Goal: Task Accomplishment & Management: Use online tool/utility

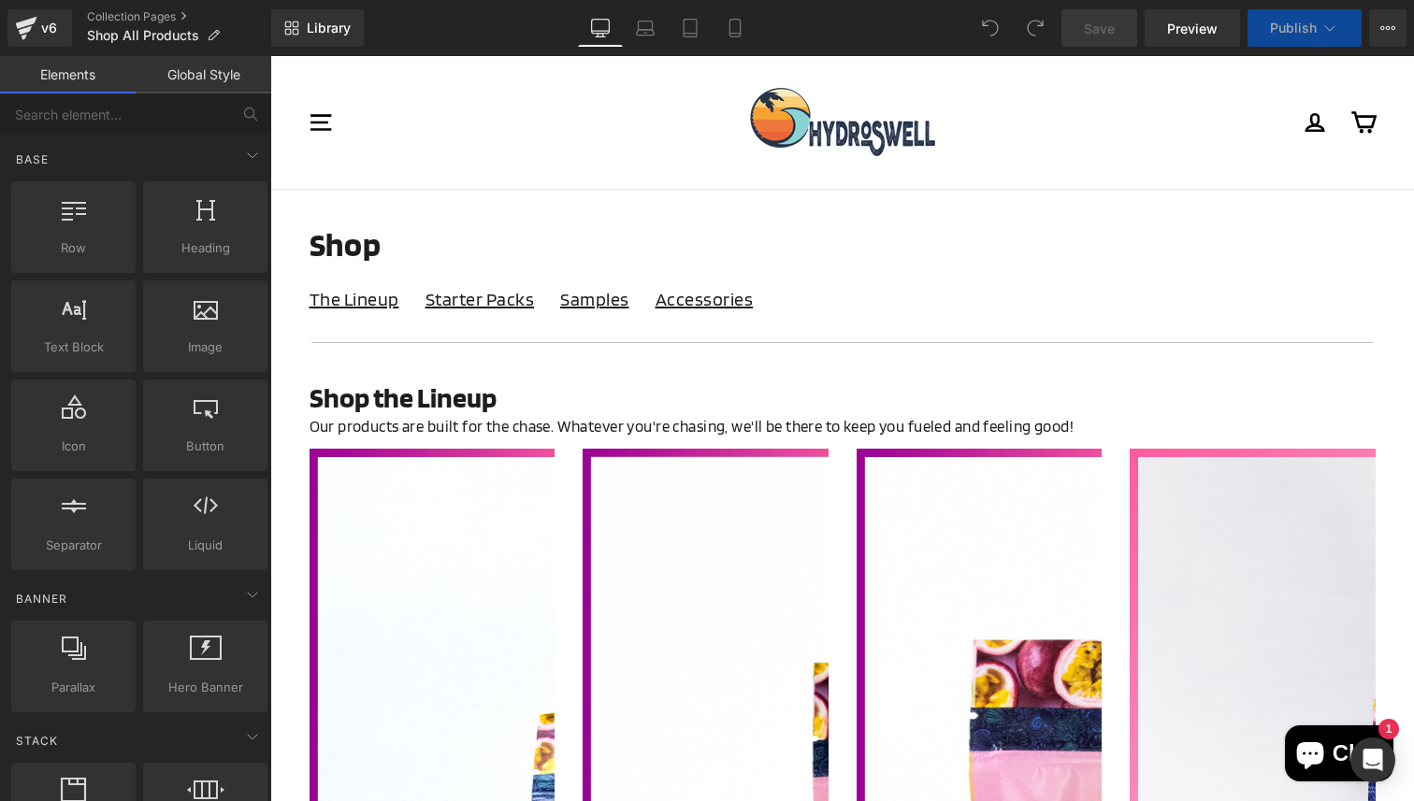
select select "Plus Caffeine"
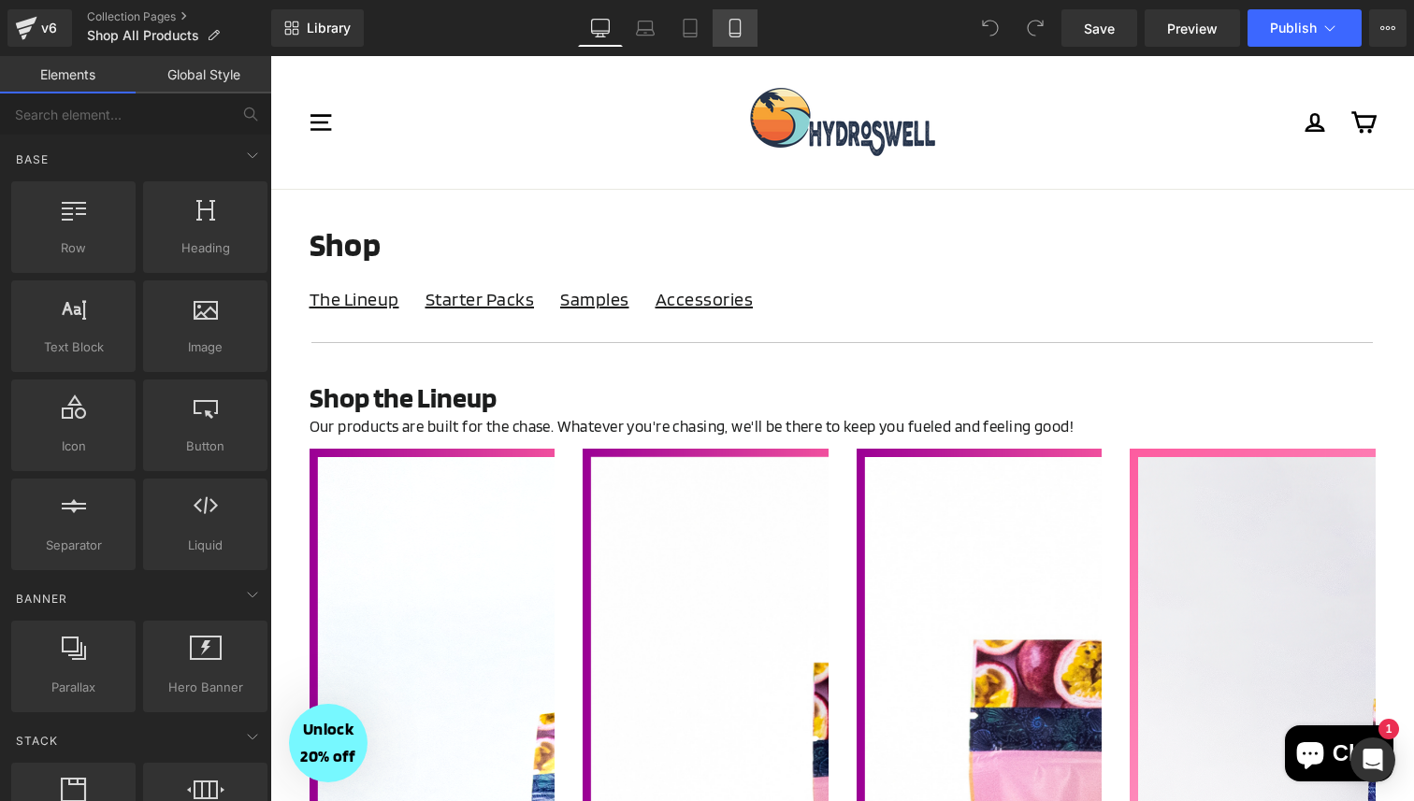
click at [725, 34] on link "Mobile" at bounding box center [734, 27] width 45 height 37
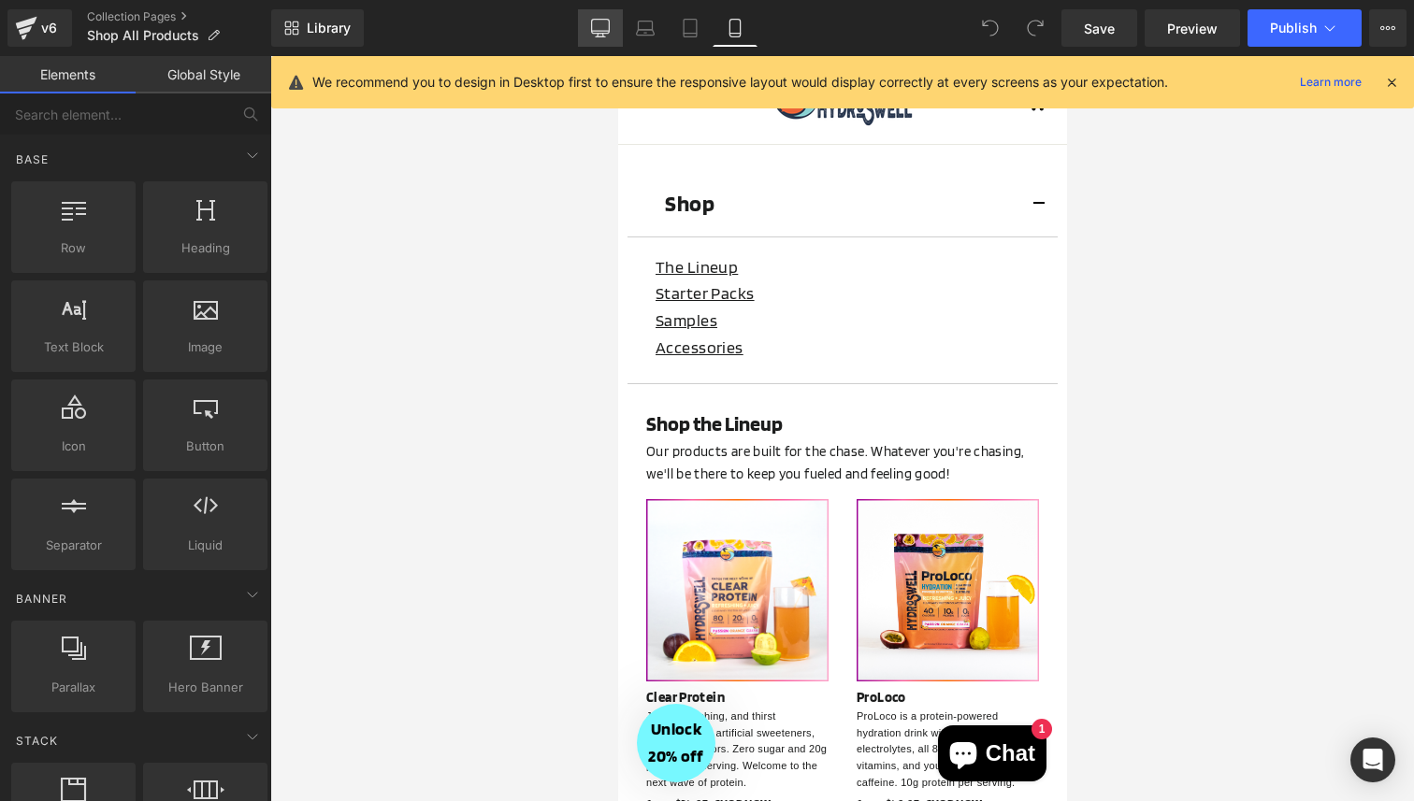
click at [613, 25] on link "Desktop" at bounding box center [600, 27] width 45 height 37
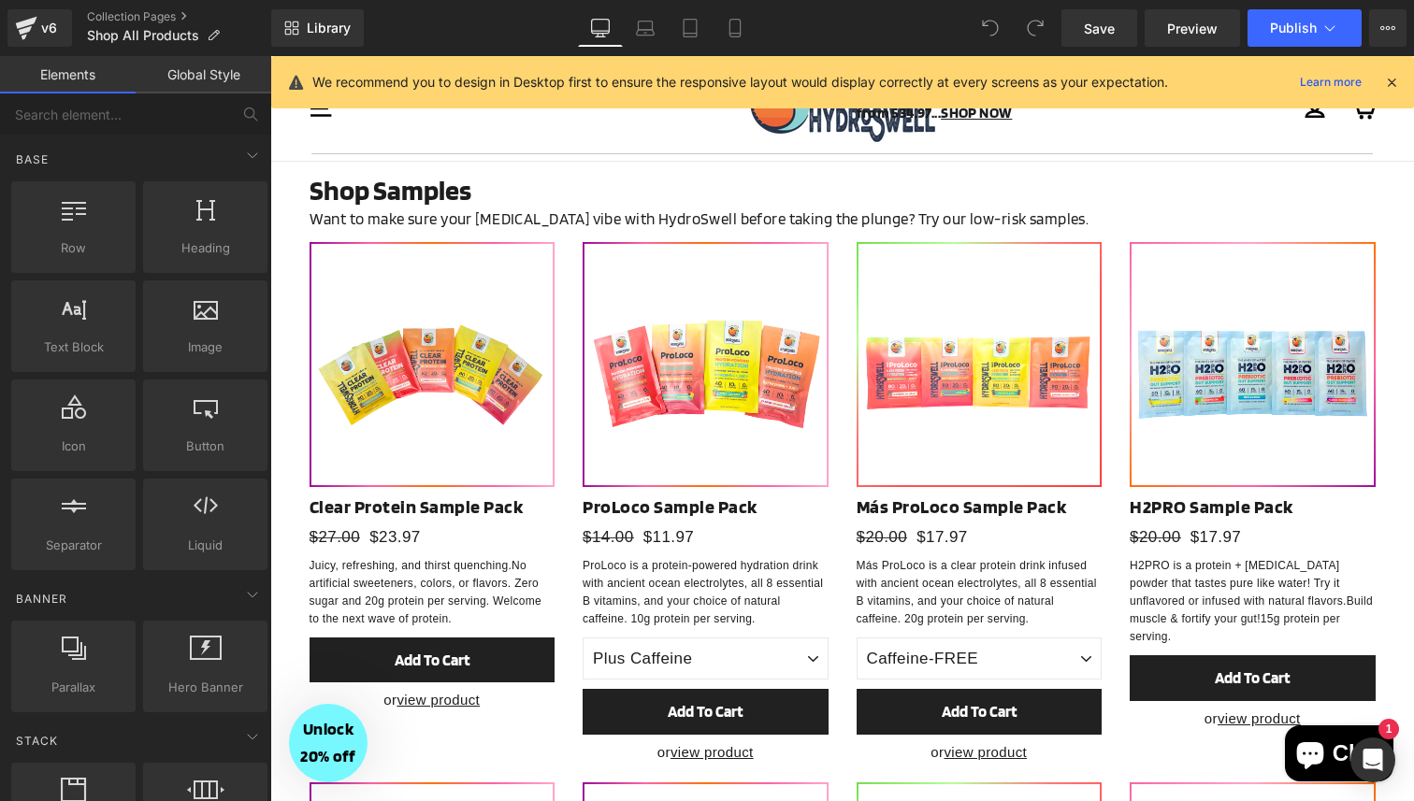
scroll to position [2068, 0]
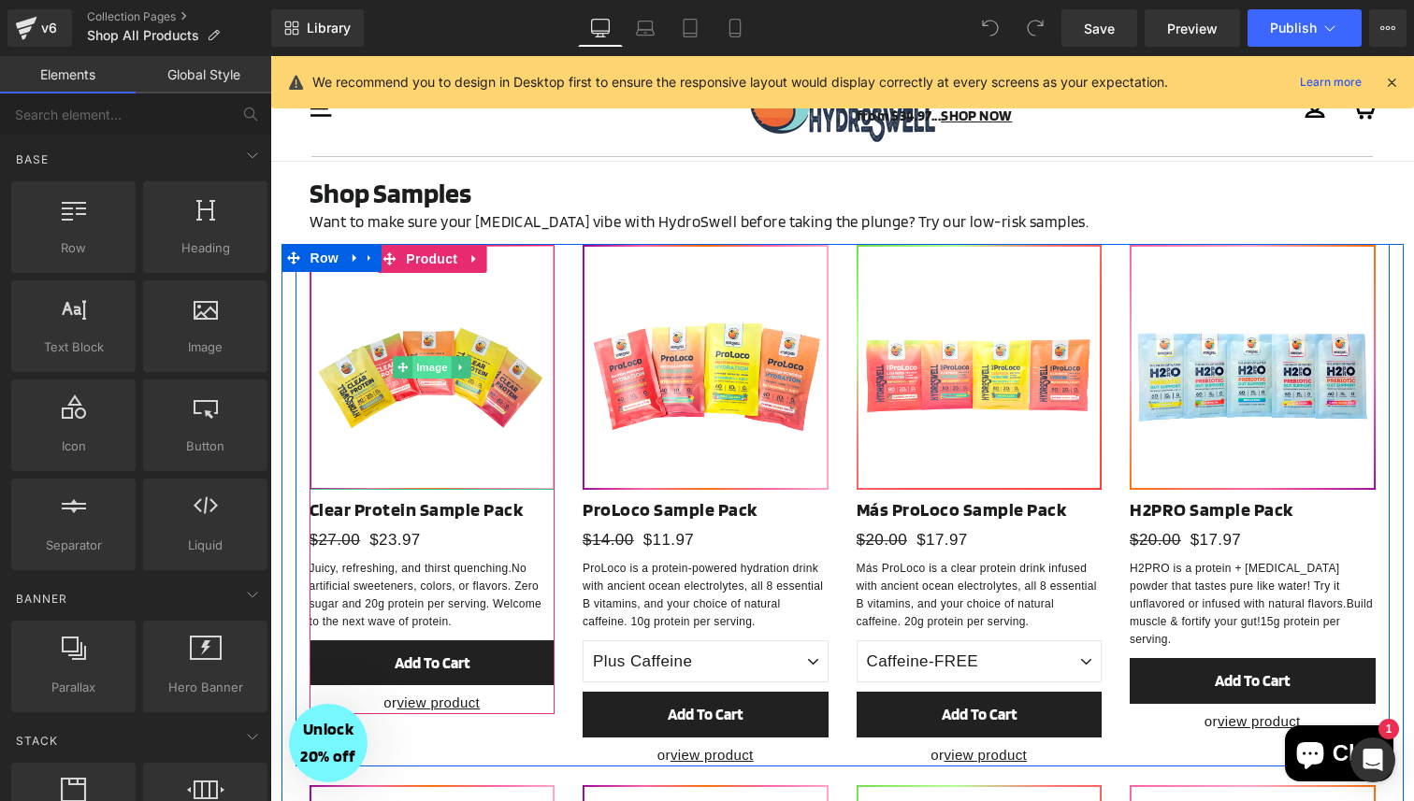
click at [426, 356] on span "Image" at bounding box center [431, 367] width 39 height 22
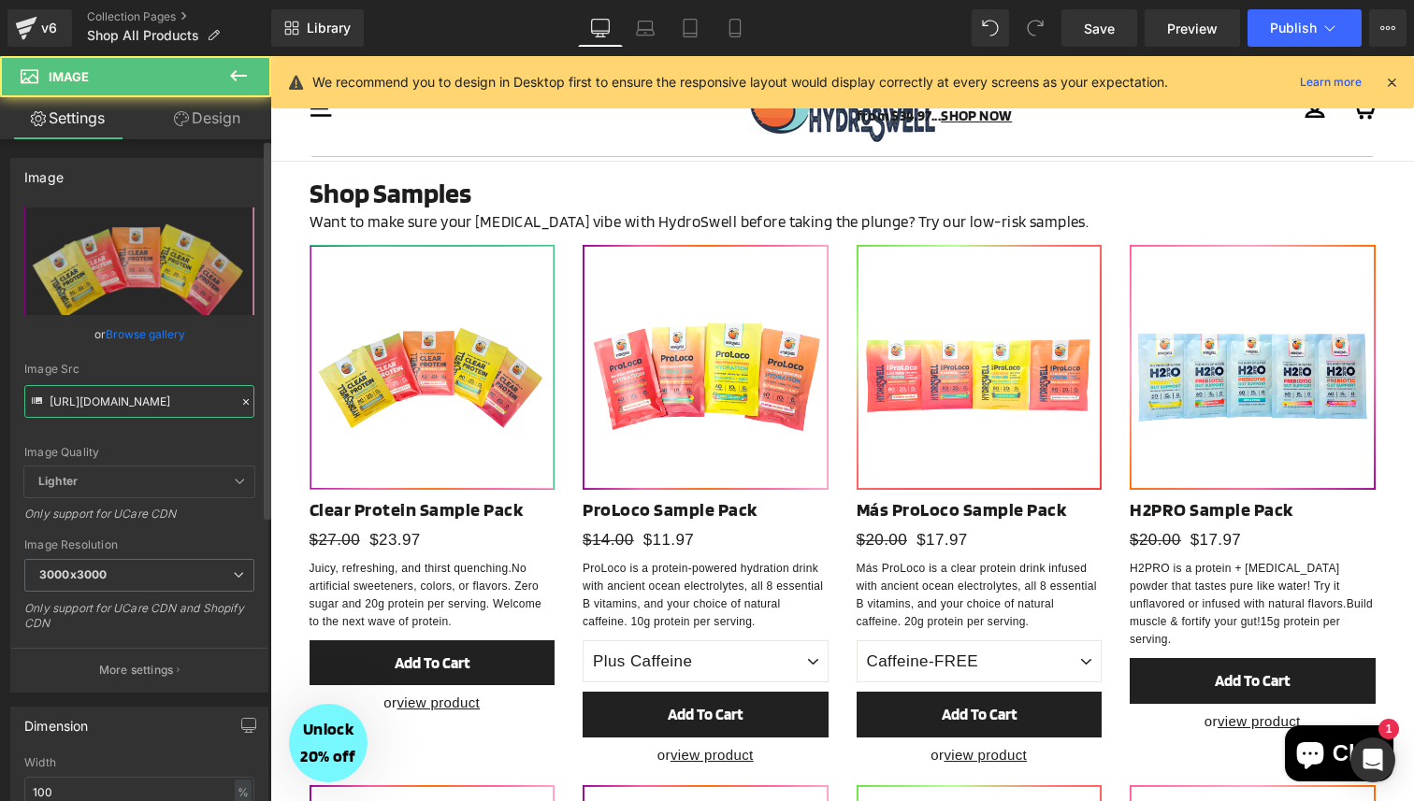
click at [157, 403] on input "[URL][DOMAIN_NAME]" at bounding box center [139, 401] width 230 height 33
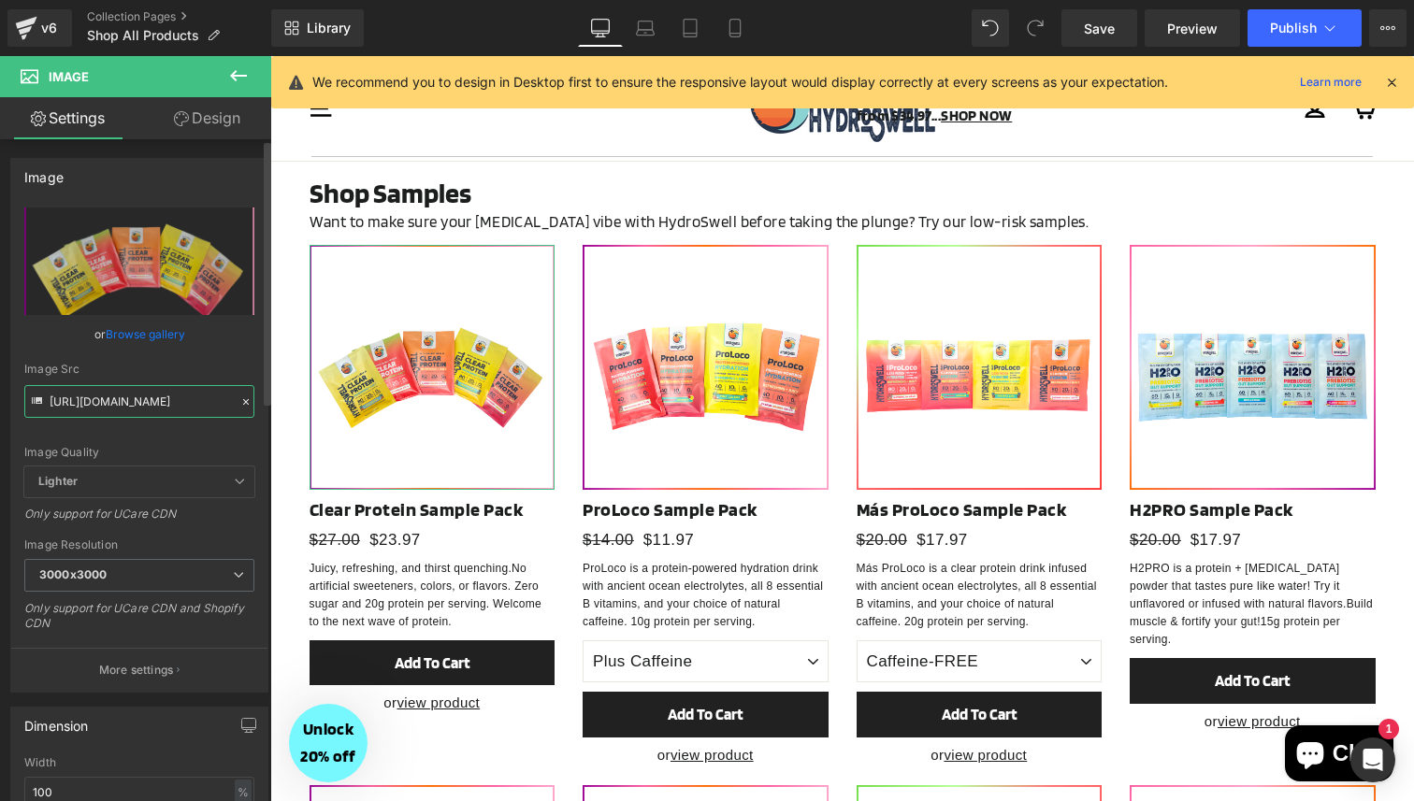
click at [157, 403] on input "[URL][DOMAIN_NAME]" at bounding box center [139, 401] width 230 height 33
paste input "2.png?v=1755817419"
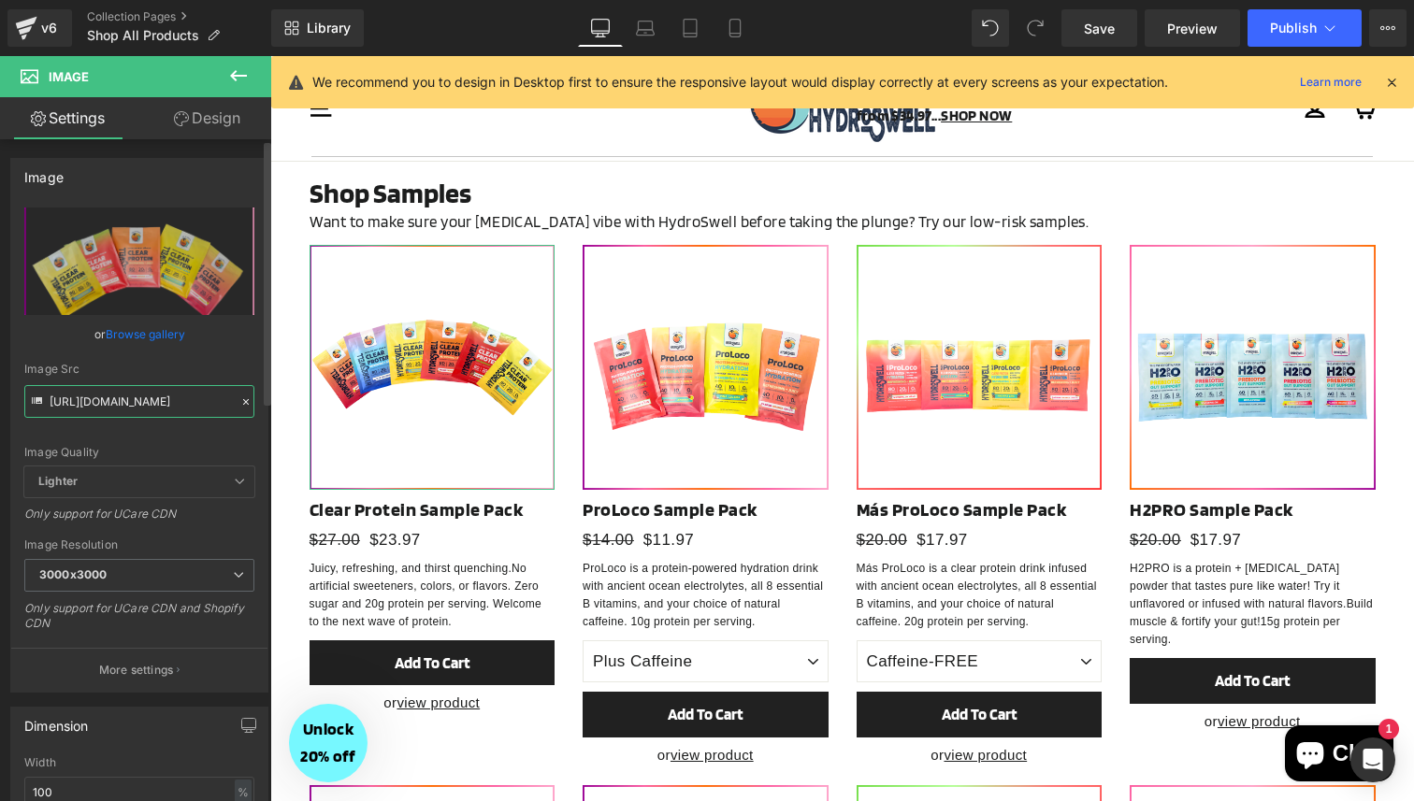
type input "[URL][DOMAIN_NAME]"
click at [210, 341] on div "or Browse gallery" at bounding box center [139, 334] width 230 height 20
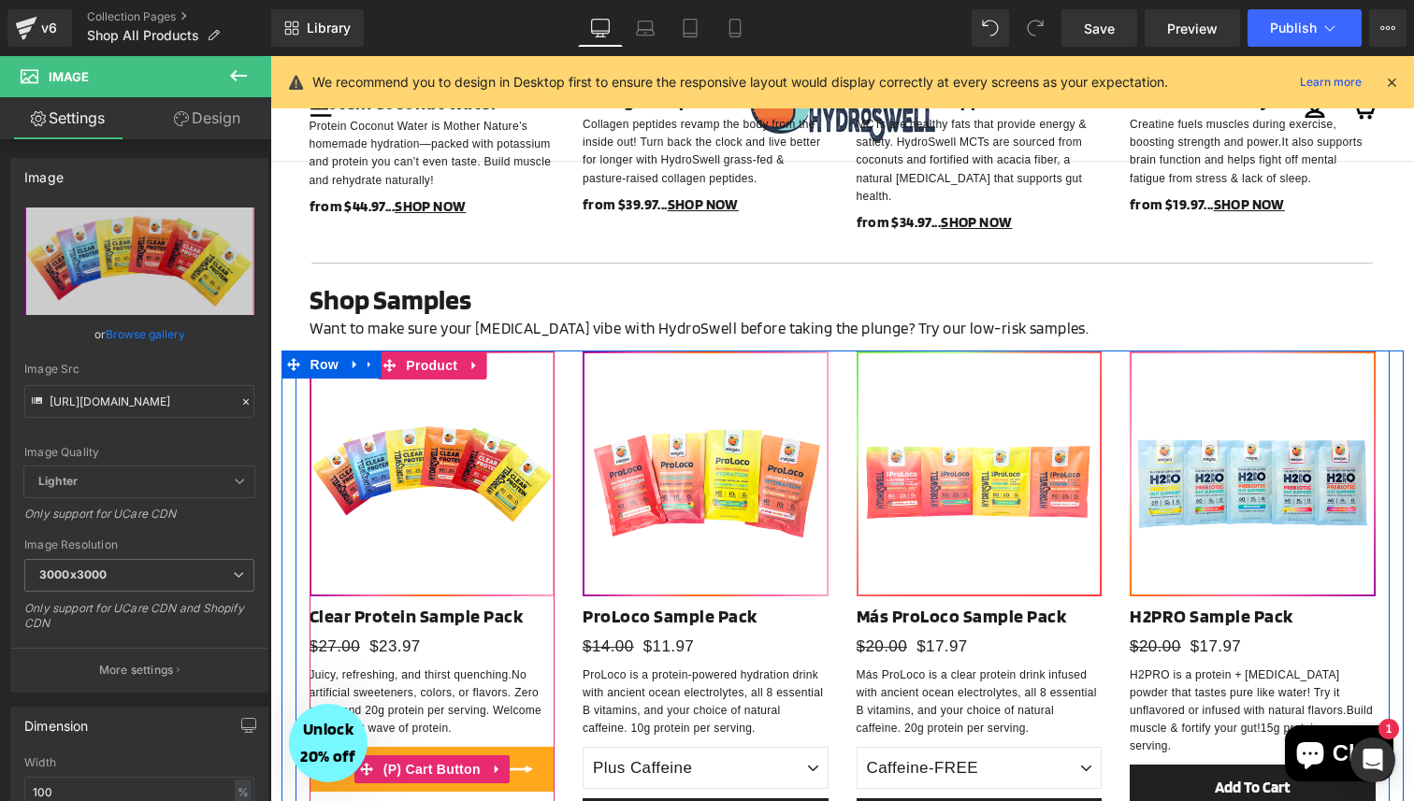
scroll to position [1959, 0]
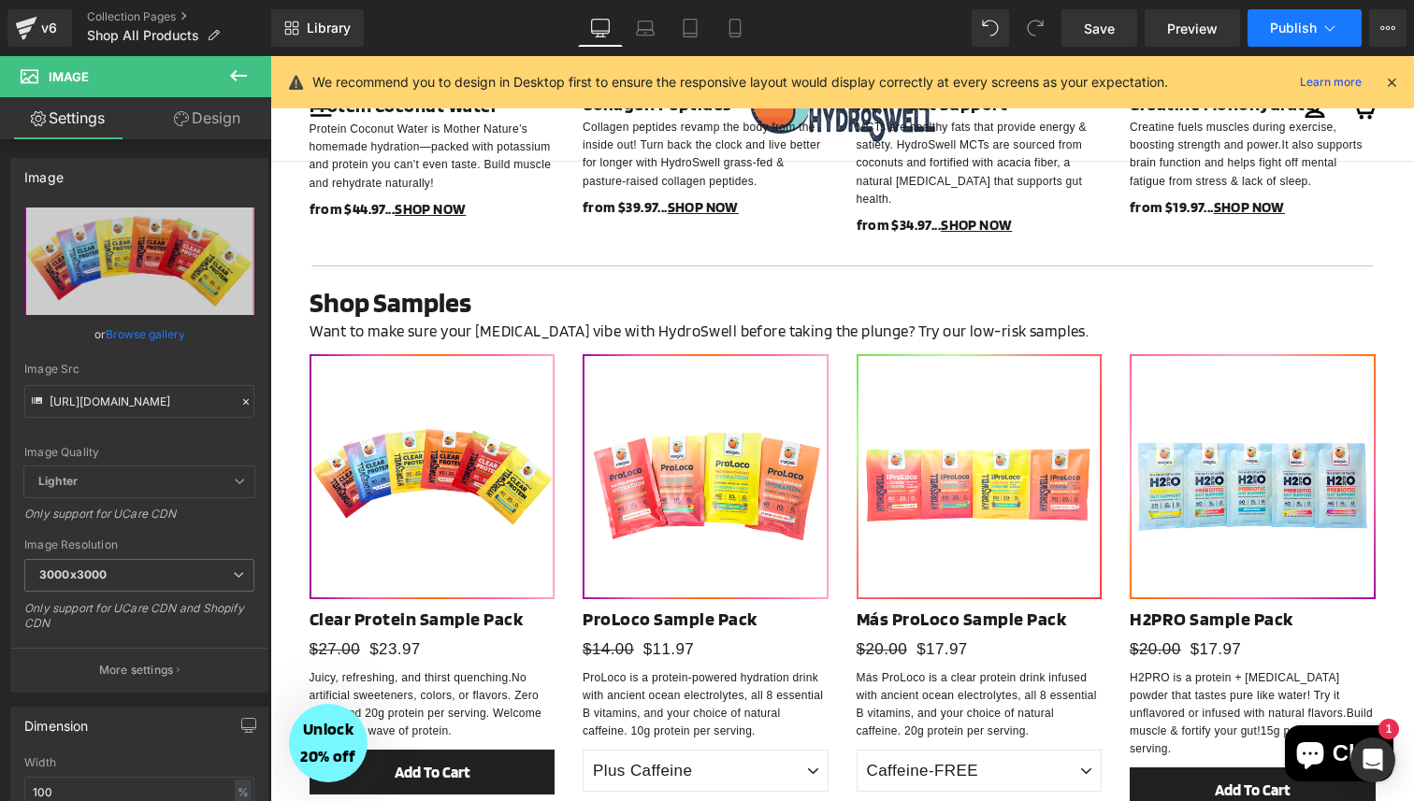
click at [1285, 17] on button "Publish" at bounding box center [1304, 27] width 114 height 37
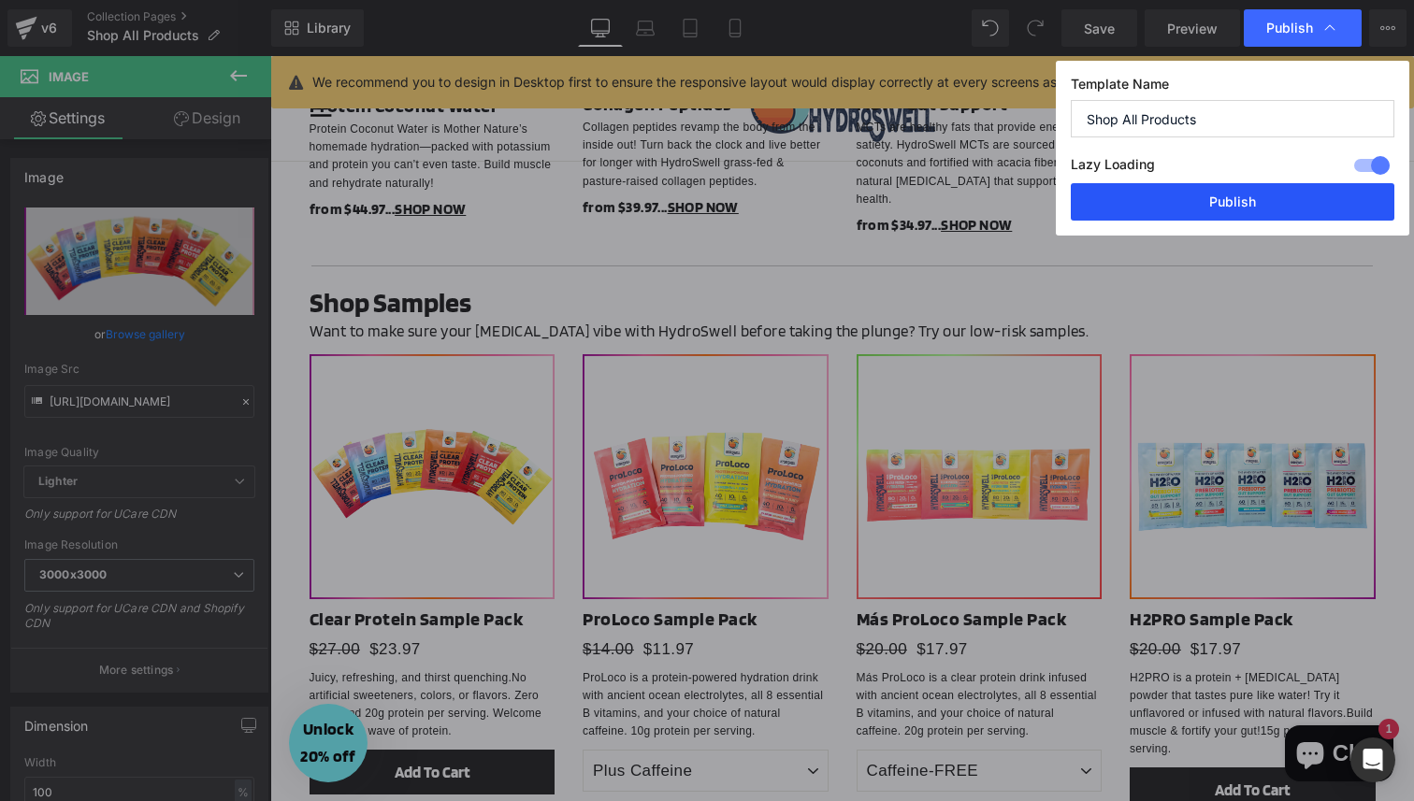
click at [1214, 204] on button "Publish" at bounding box center [1231, 201] width 323 height 37
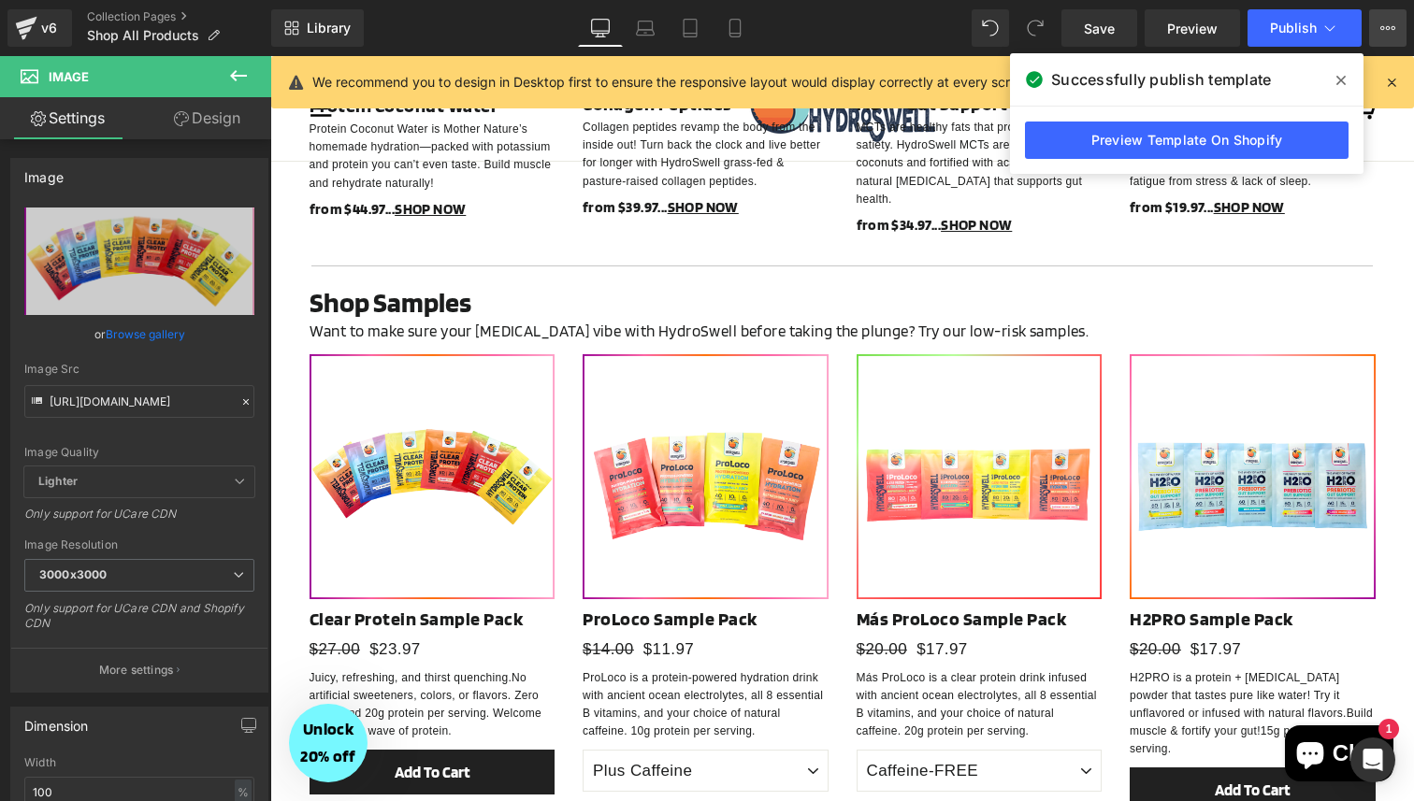
click at [1383, 27] on icon at bounding box center [1382, 28] width 5 height 4
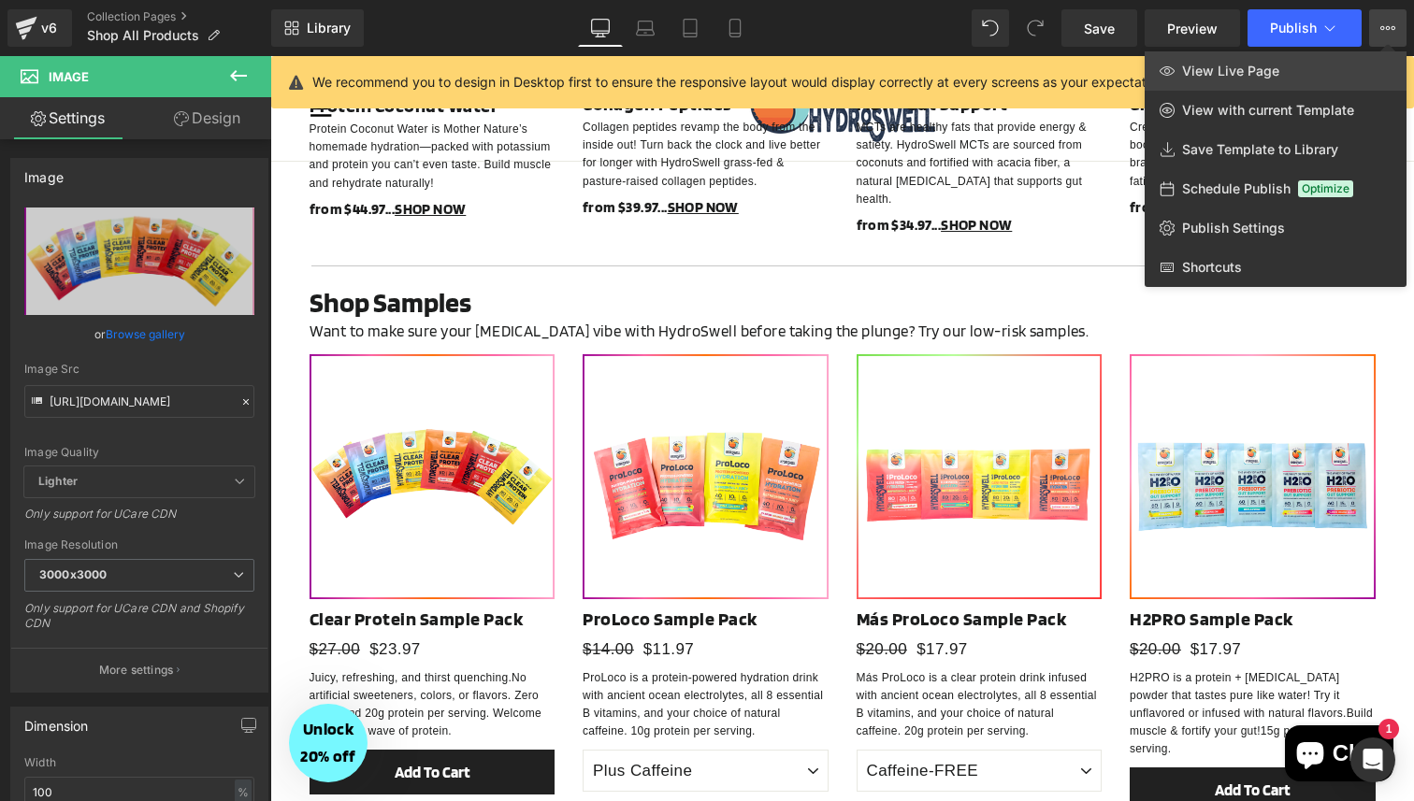
click at [1294, 79] on link "View Live Page" at bounding box center [1275, 70] width 262 height 39
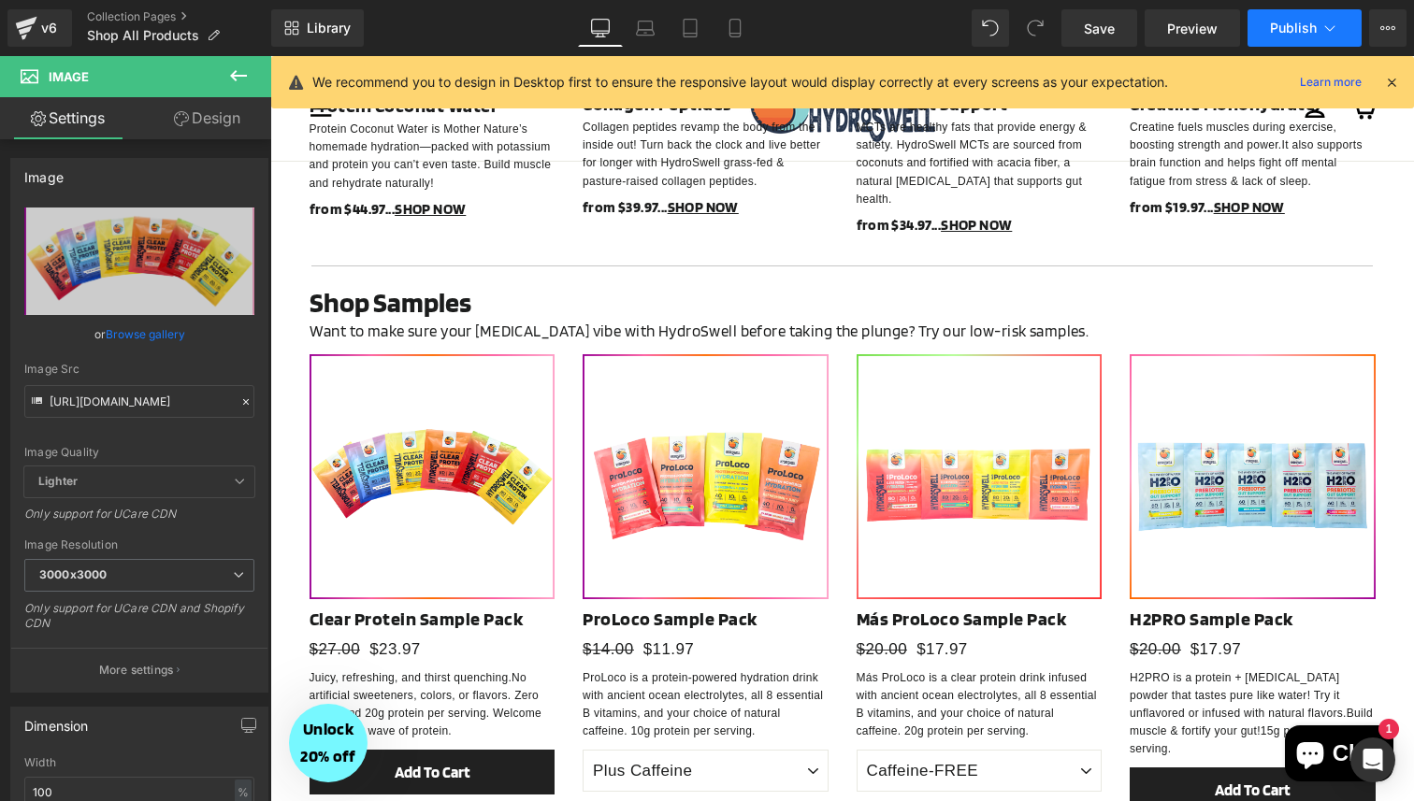
click at [1299, 21] on span "Publish" at bounding box center [1293, 28] width 47 height 15
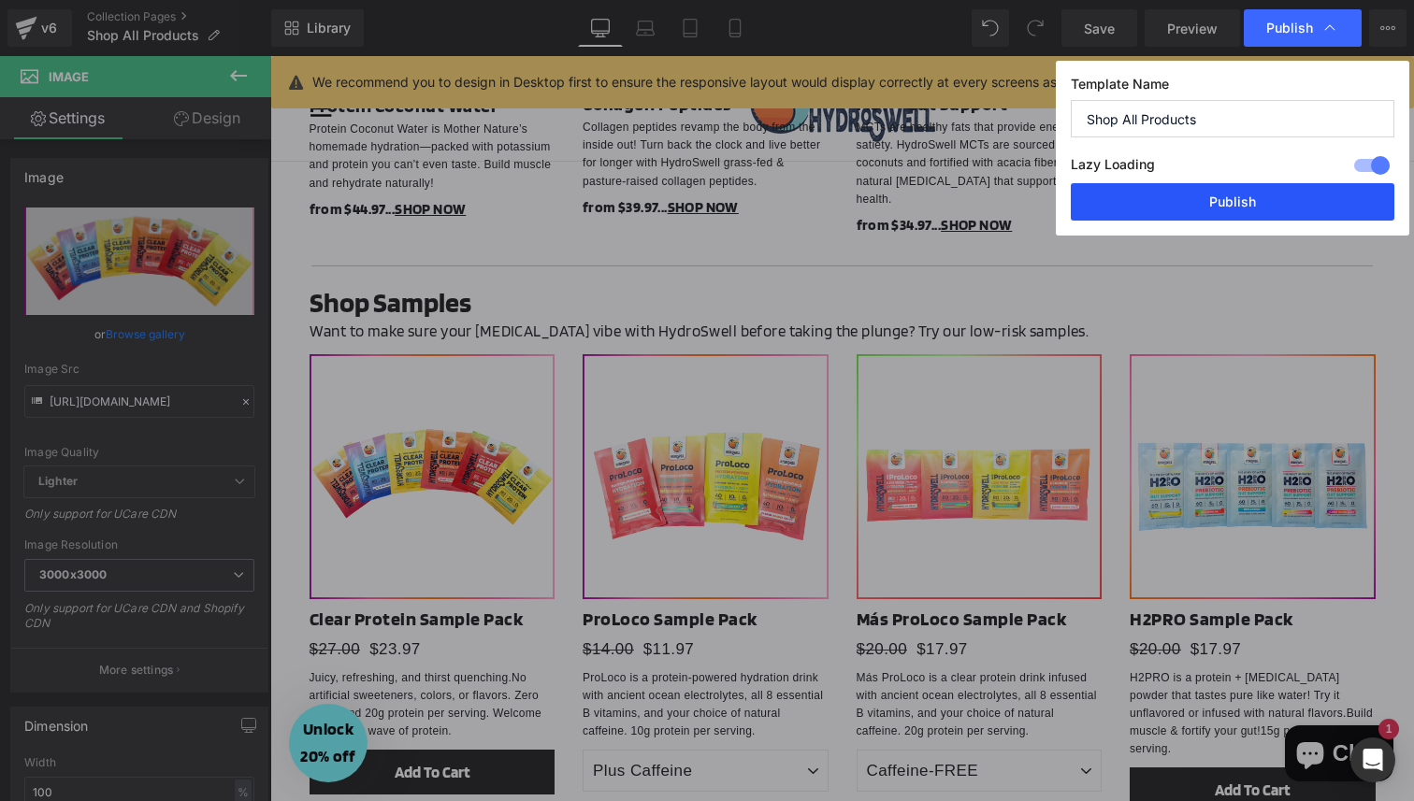
click at [1212, 211] on button "Publish" at bounding box center [1231, 201] width 323 height 37
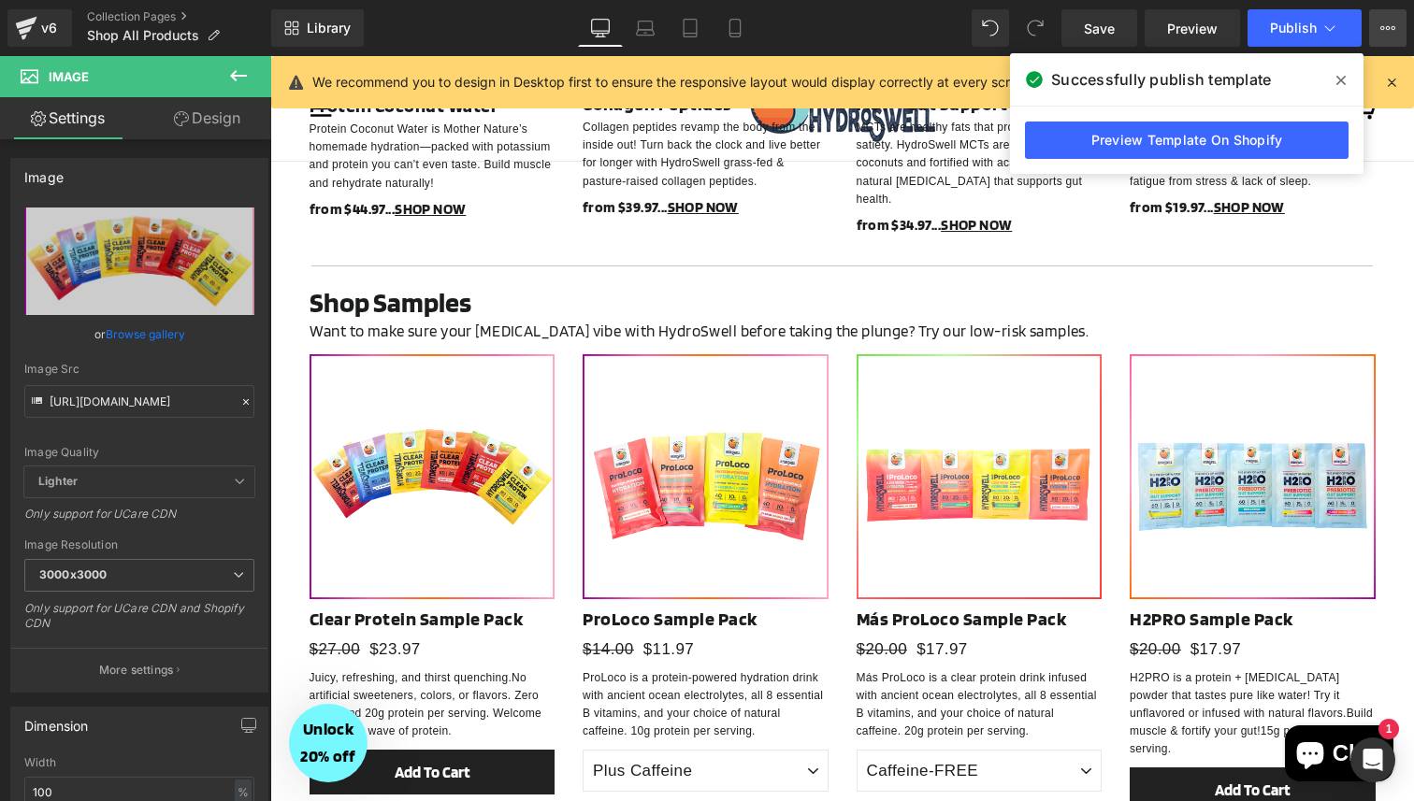
click at [1396, 30] on button "View Live Page View with current Template Save Template to Library Schedule Pub…" at bounding box center [1387, 27] width 37 height 37
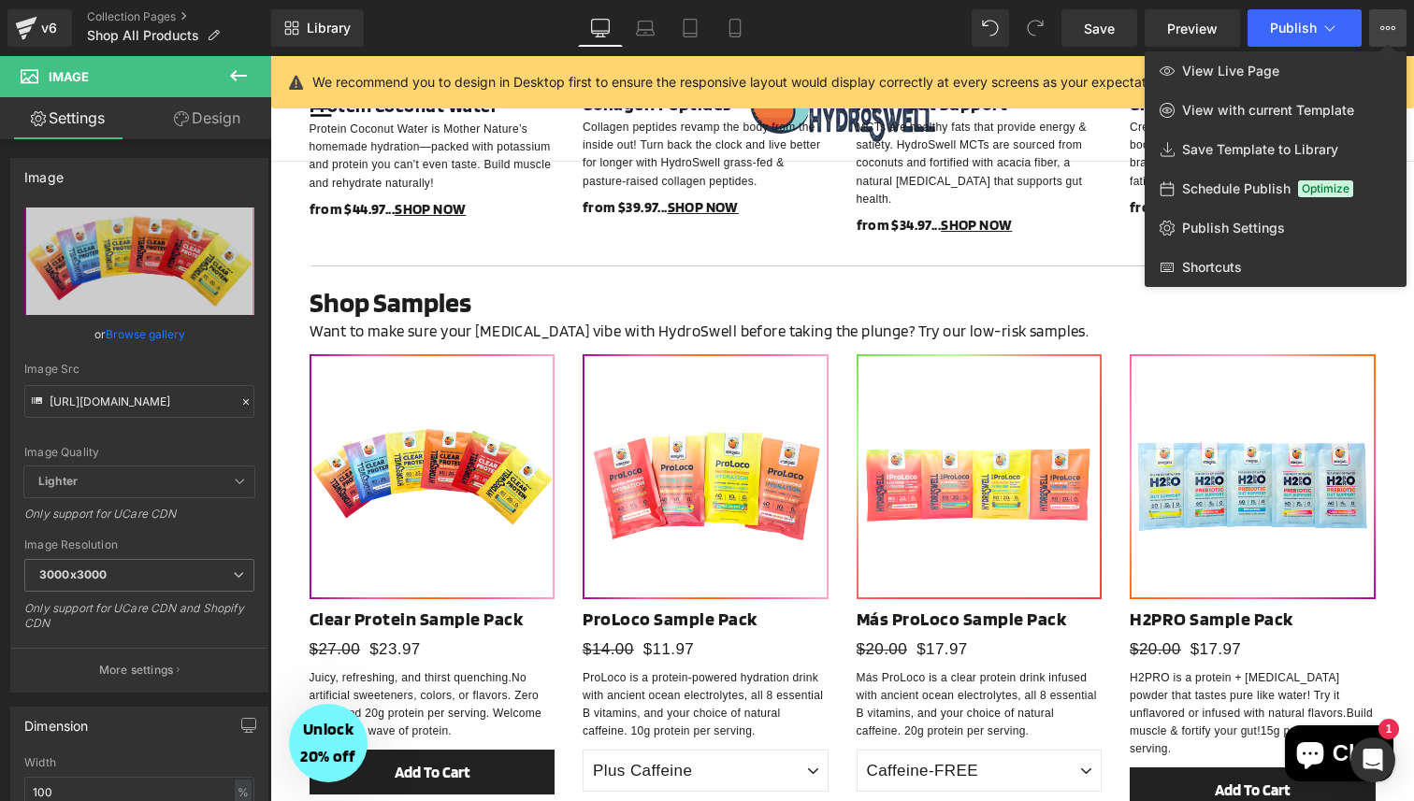
click at [1000, 223] on div at bounding box center [841, 428] width 1143 height 745
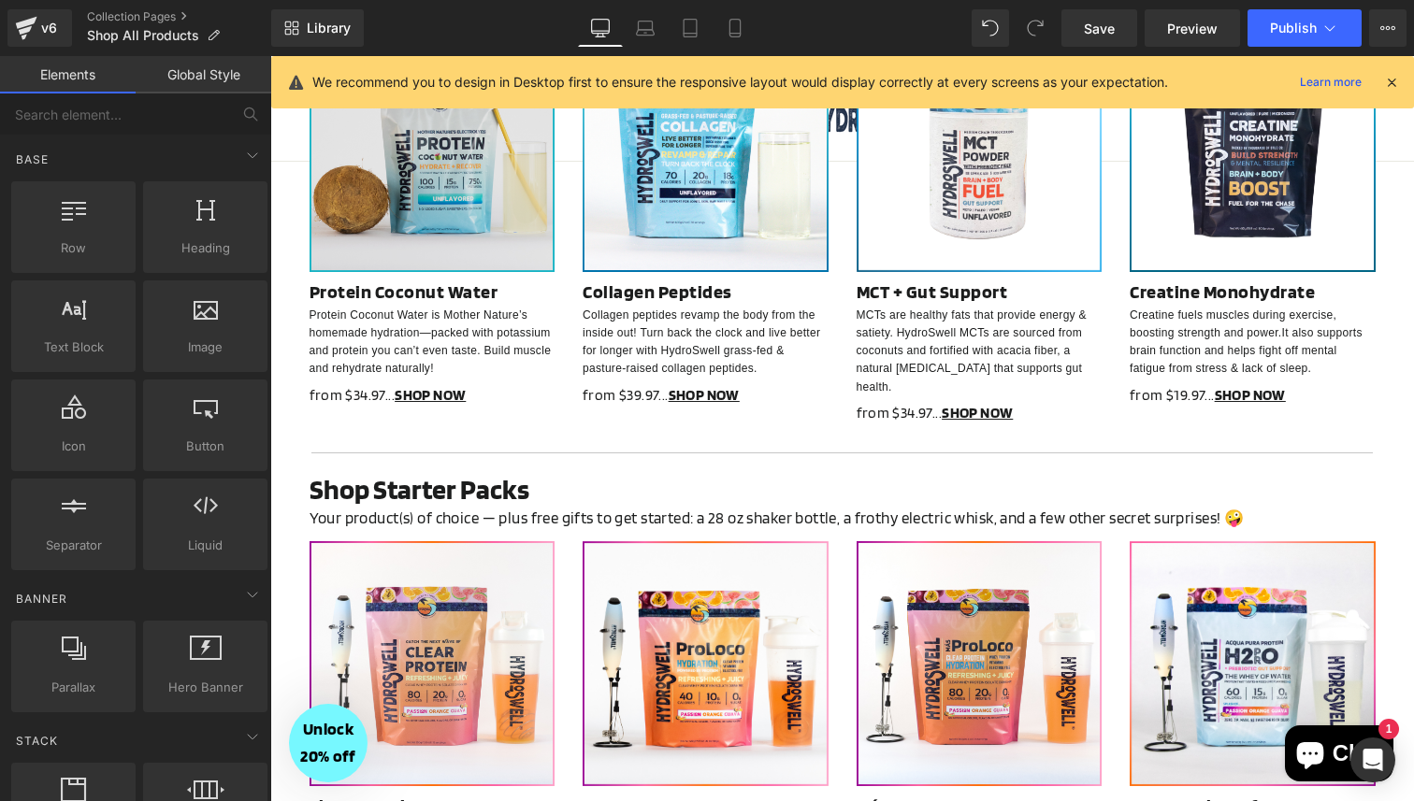
scroll to position [0, 0]
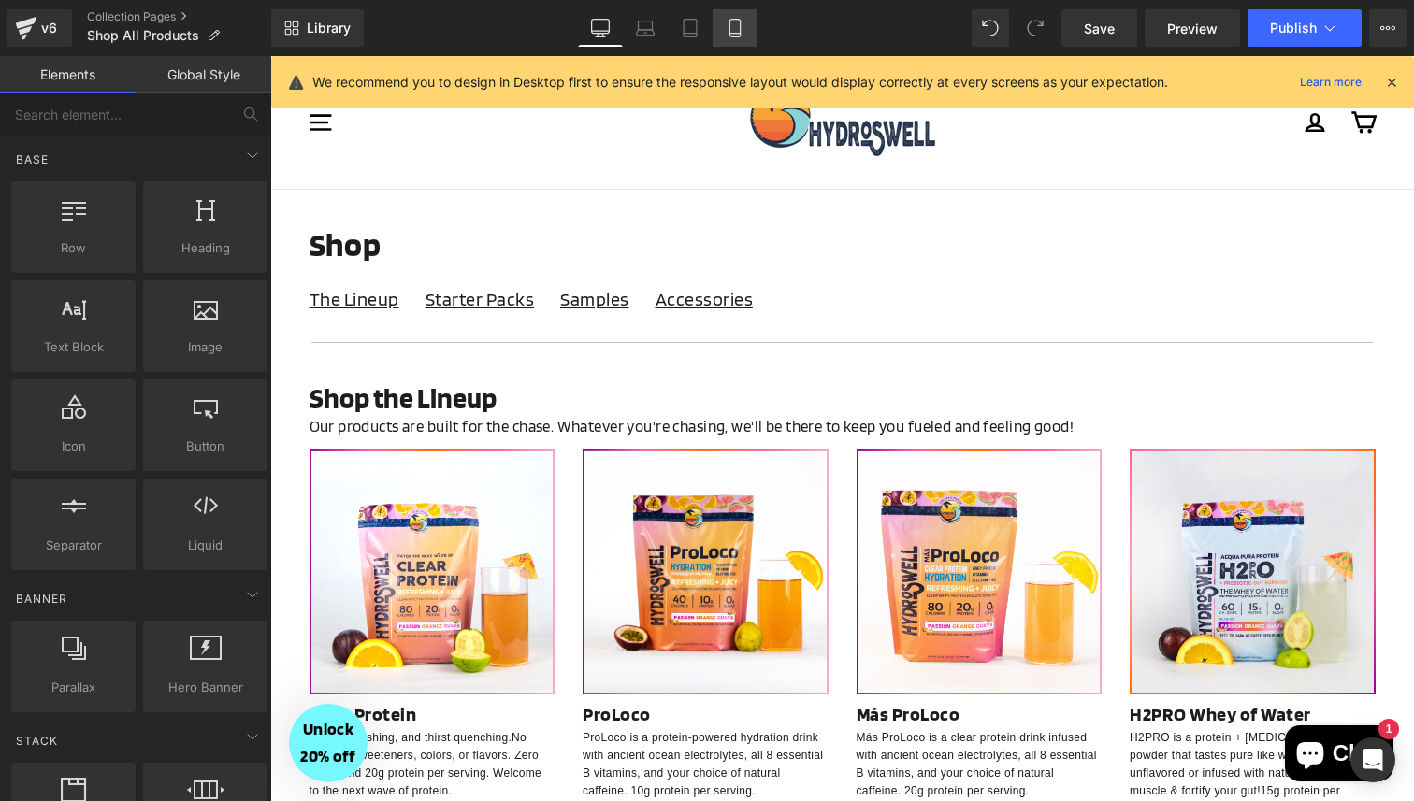
click at [733, 40] on link "Mobile" at bounding box center [734, 27] width 45 height 37
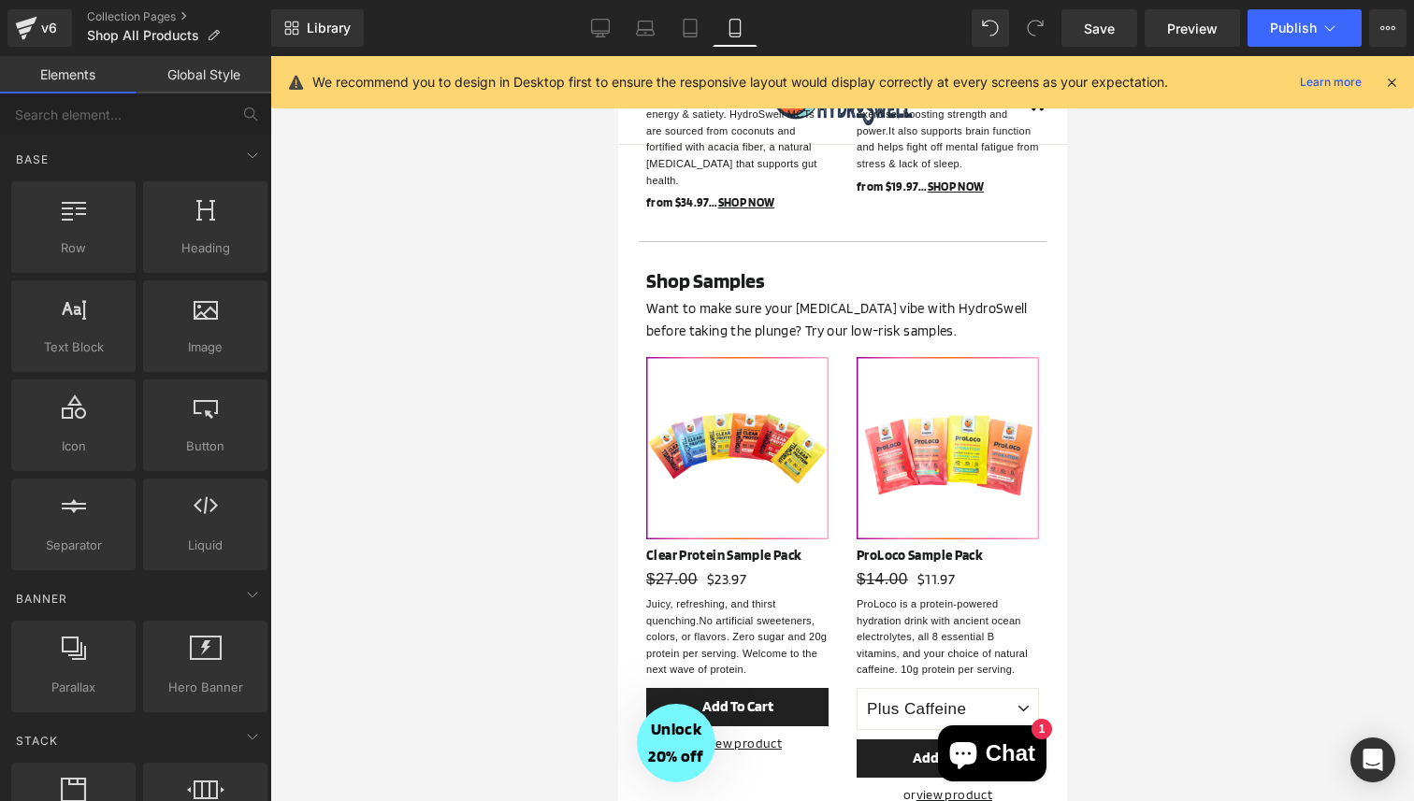
scroll to position [3161, 0]
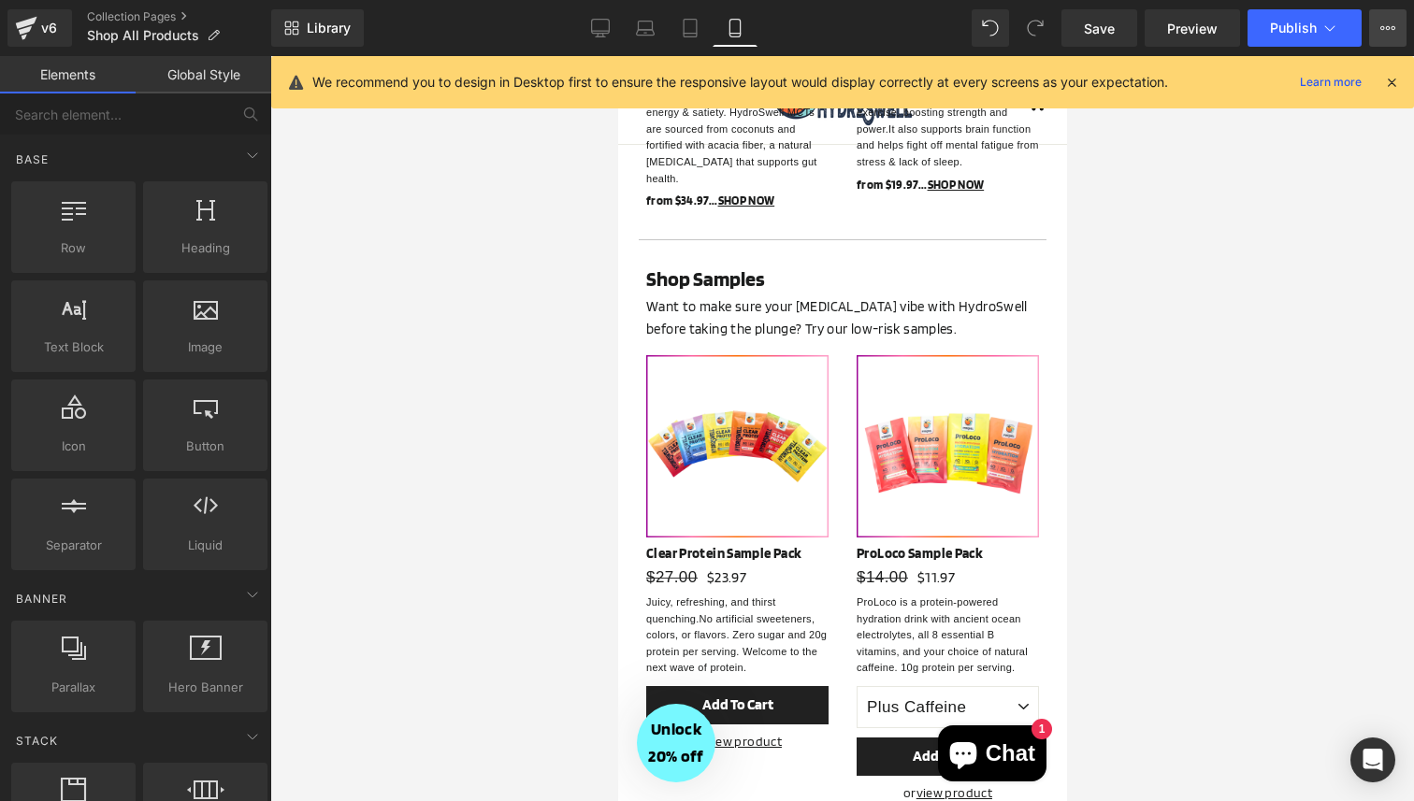
click at [1380, 18] on button "View Live Page View with current Template Save Template to Library Schedule Pub…" at bounding box center [1387, 27] width 37 height 37
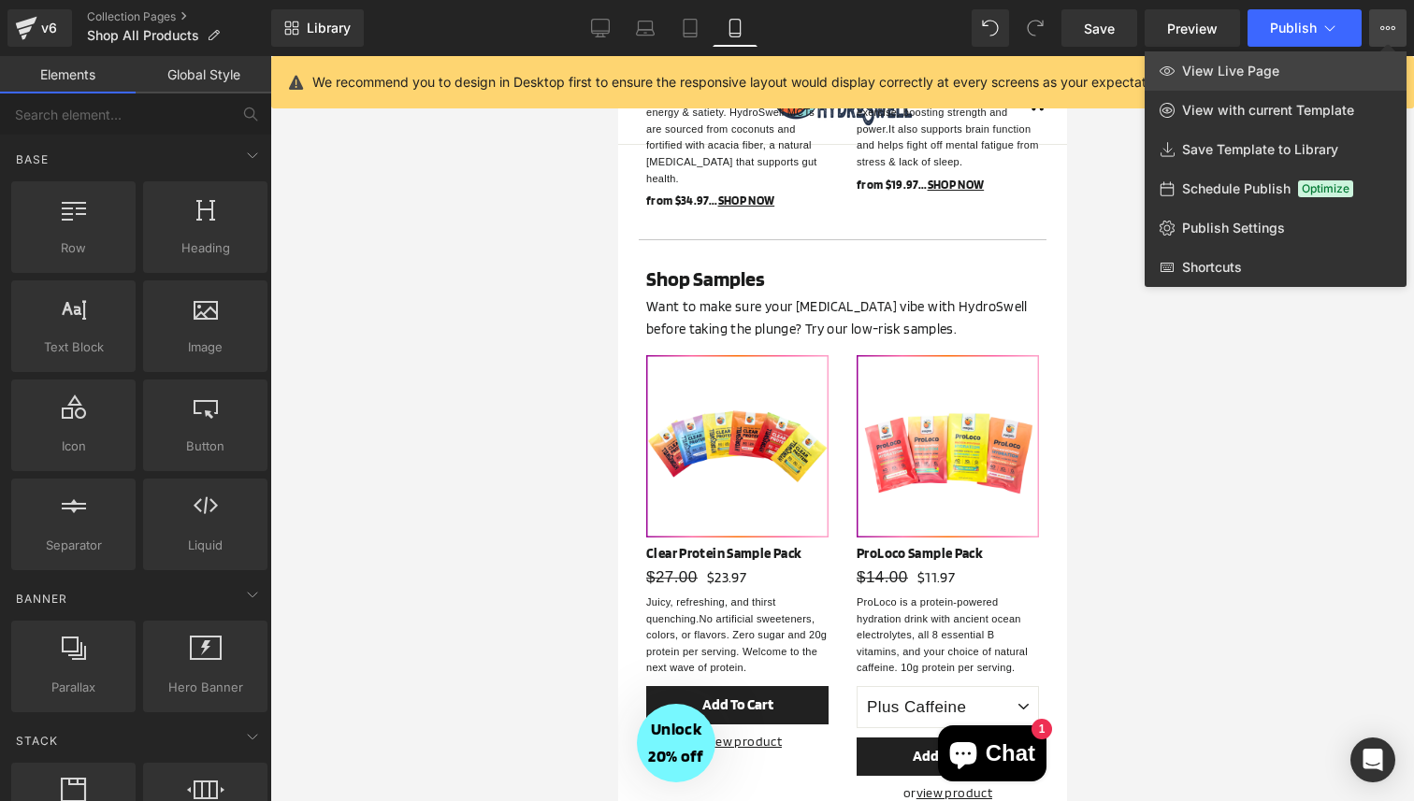
click at [1356, 65] on link "View Live Page" at bounding box center [1275, 70] width 262 height 39
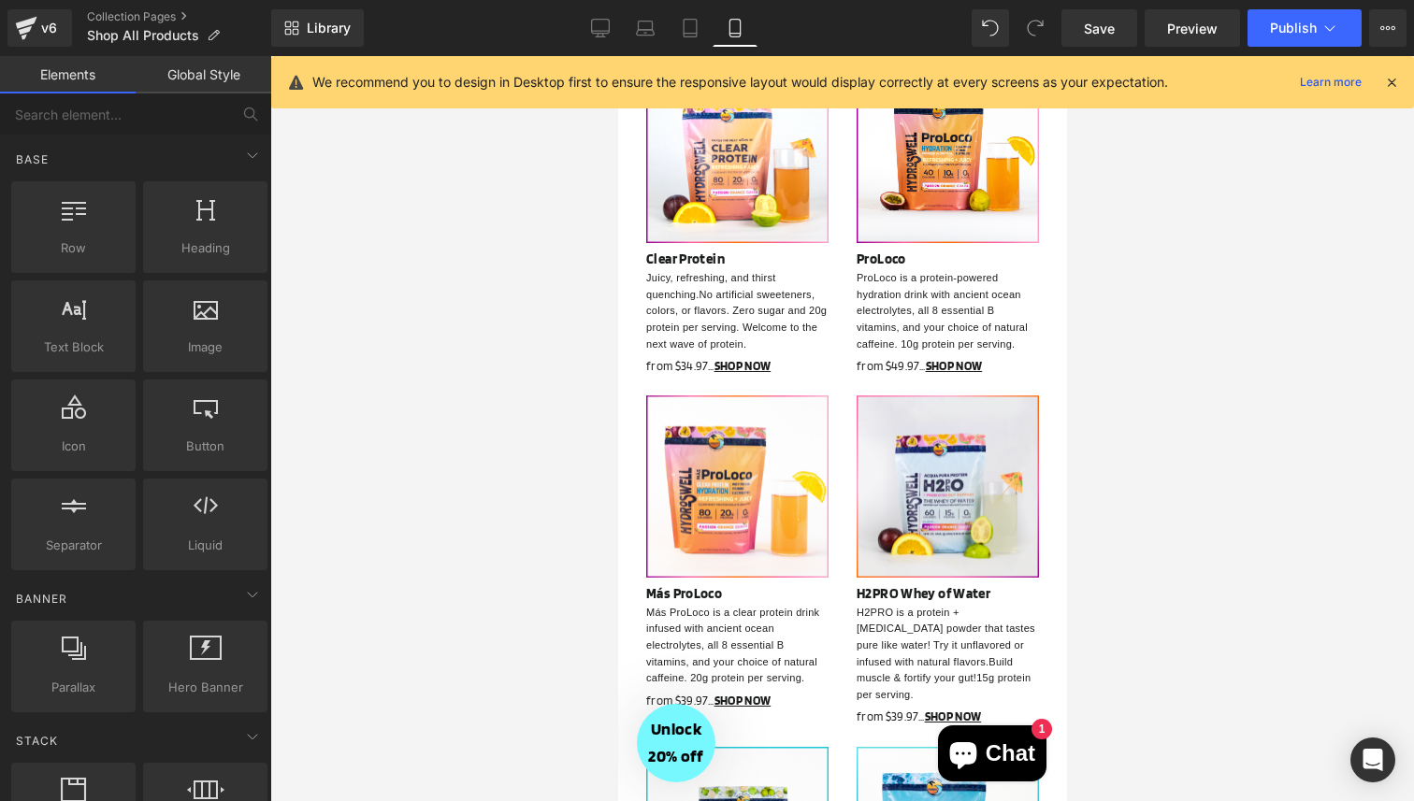
scroll to position [0, 0]
